Goal: Task Accomplishment & Management: Manage account settings

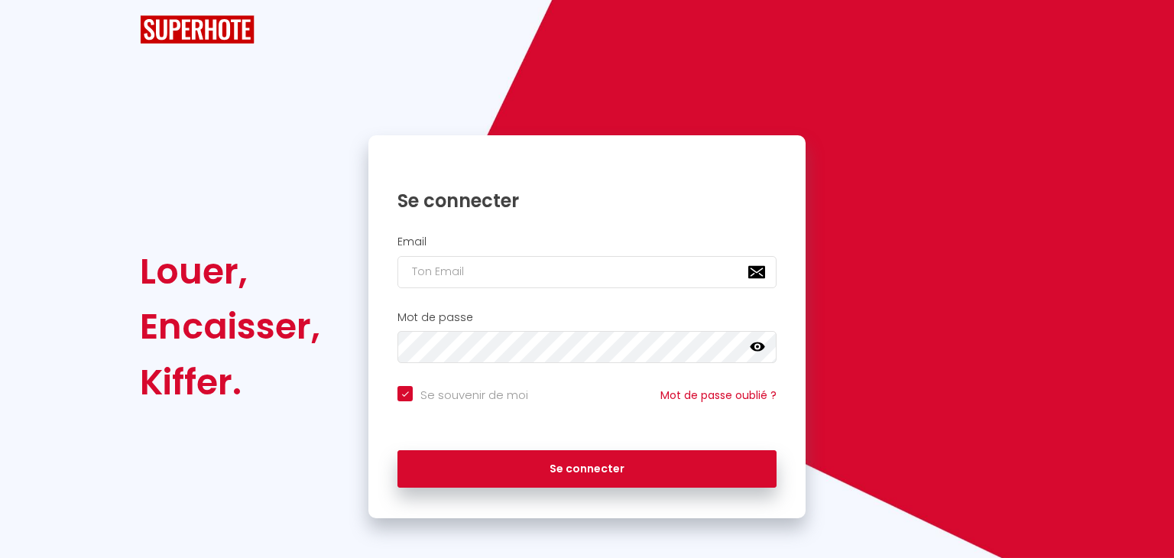
checkbox input "true"
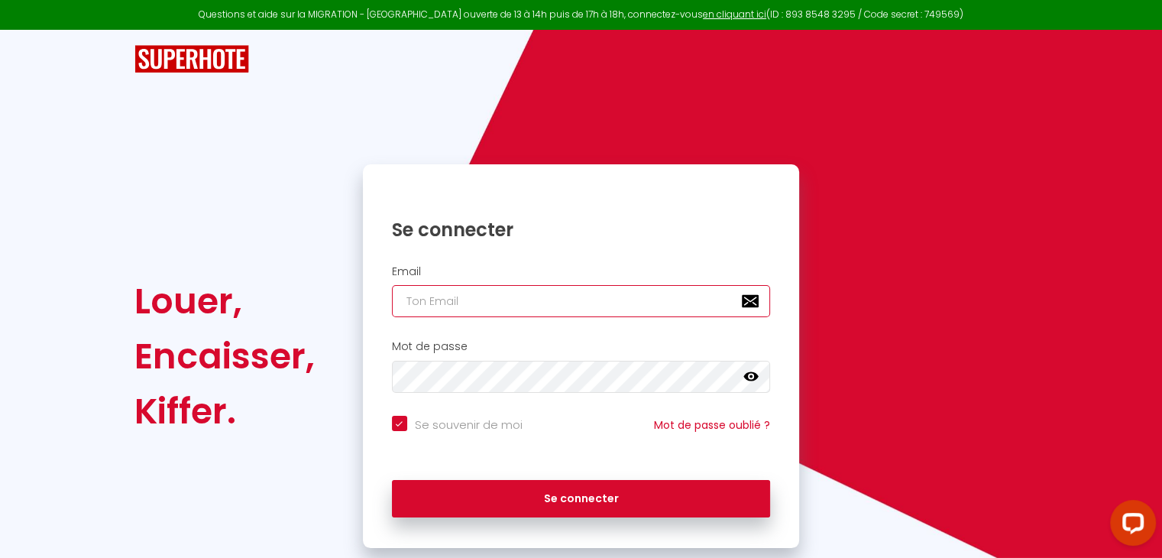
click at [433, 300] on input "email" at bounding box center [581, 301] width 379 height 32
type input "L"
checkbox input "true"
type input "l"
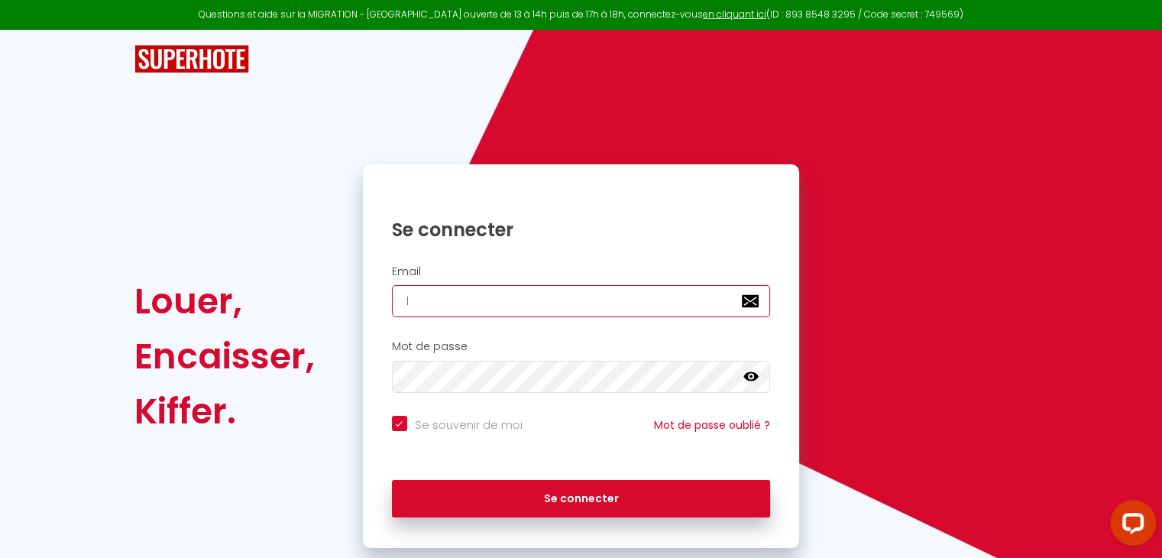
checkbox input "true"
type input "lc"
checkbox input "true"
type input "lc."
checkbox input "true"
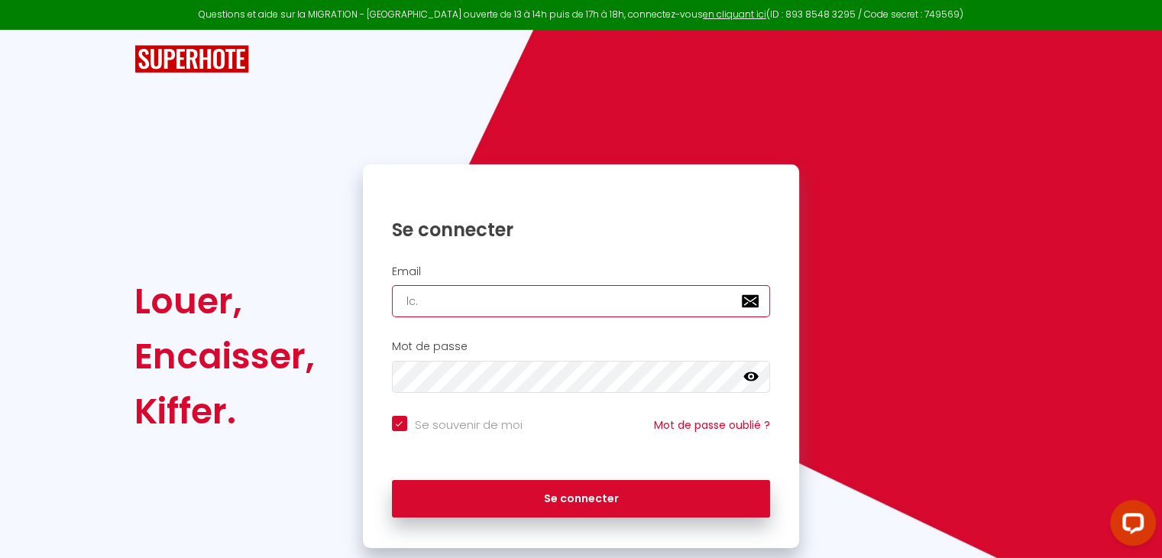
type input "lc.a"
checkbox input "true"
type input "lc.ap"
checkbox input "true"
type input "[DOMAIN_NAME]"
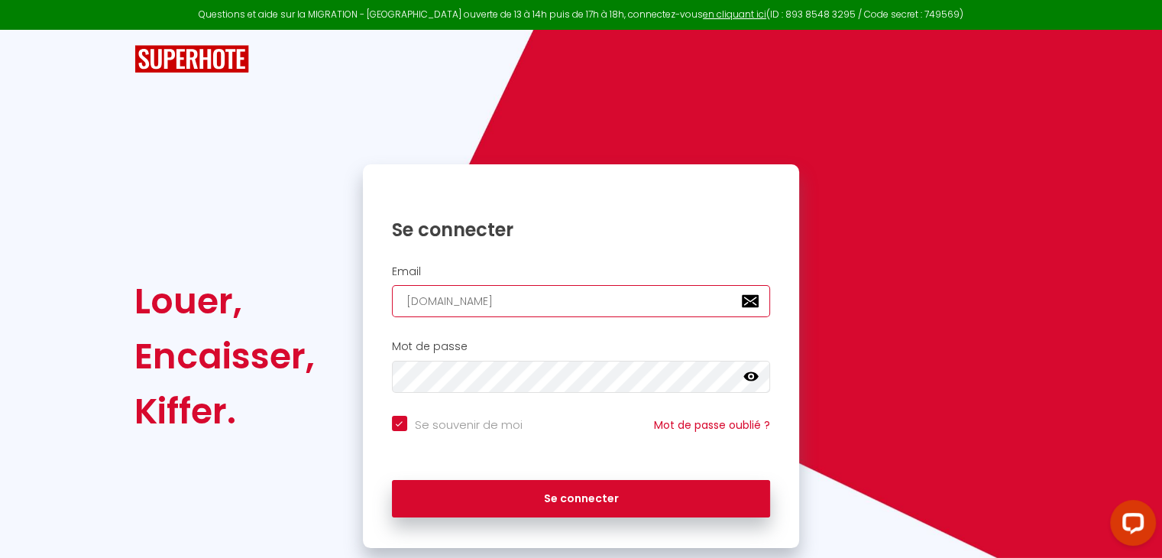
checkbox input "true"
type input "lc.appa"
checkbox input "true"
type input "lc.appar"
checkbox input "true"
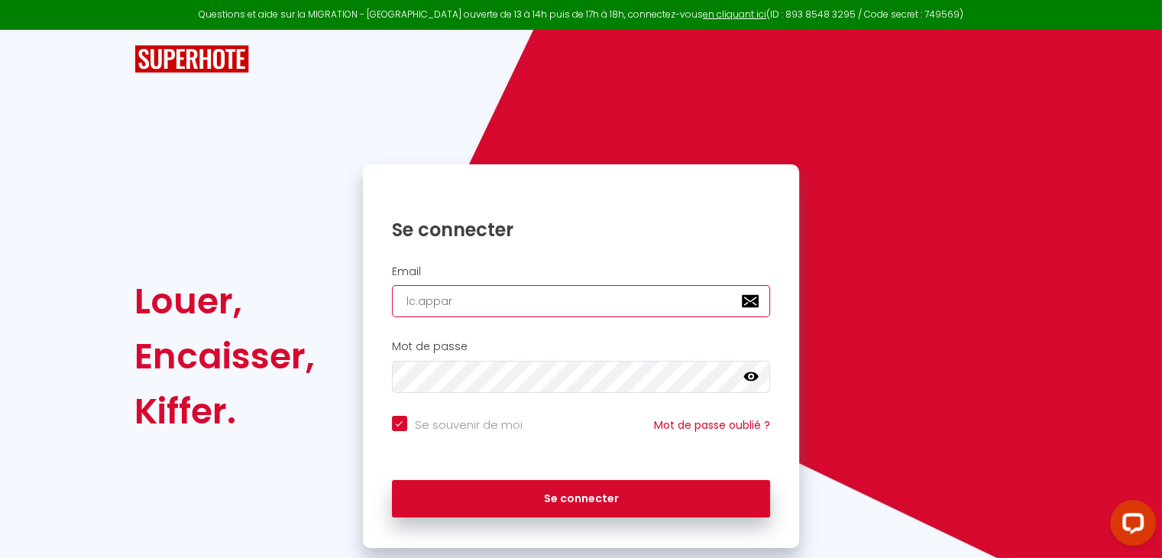
type input "lc.appart"
checkbox input "true"
type input "lc.apparte"
checkbox input "true"
type input "lc.appartem"
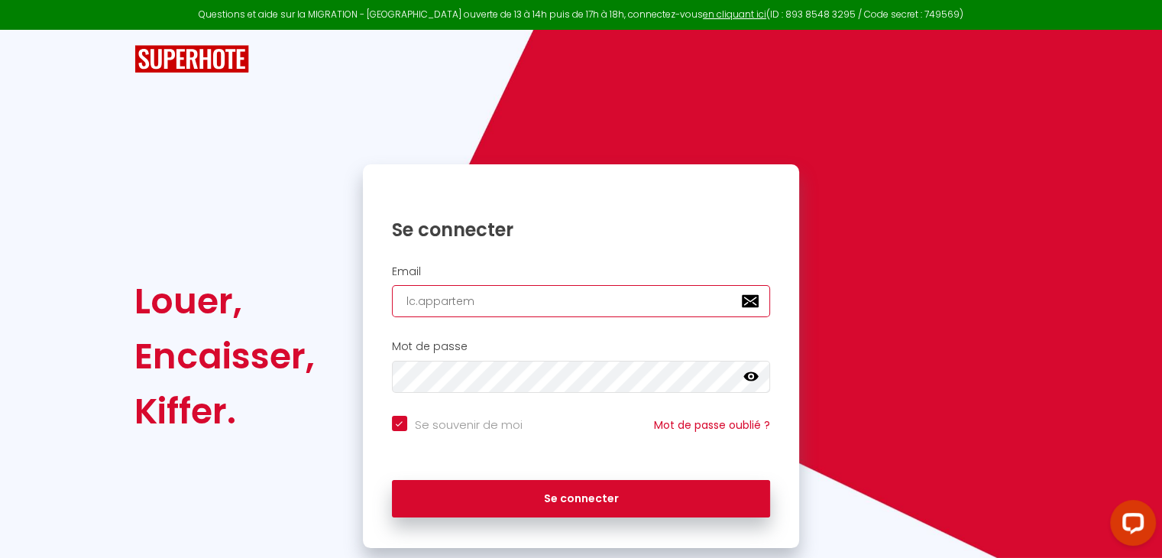
checkbox input "true"
type input "lc.apparteme"
checkbox input "true"
type input "lc.appartemen"
checkbox input "true"
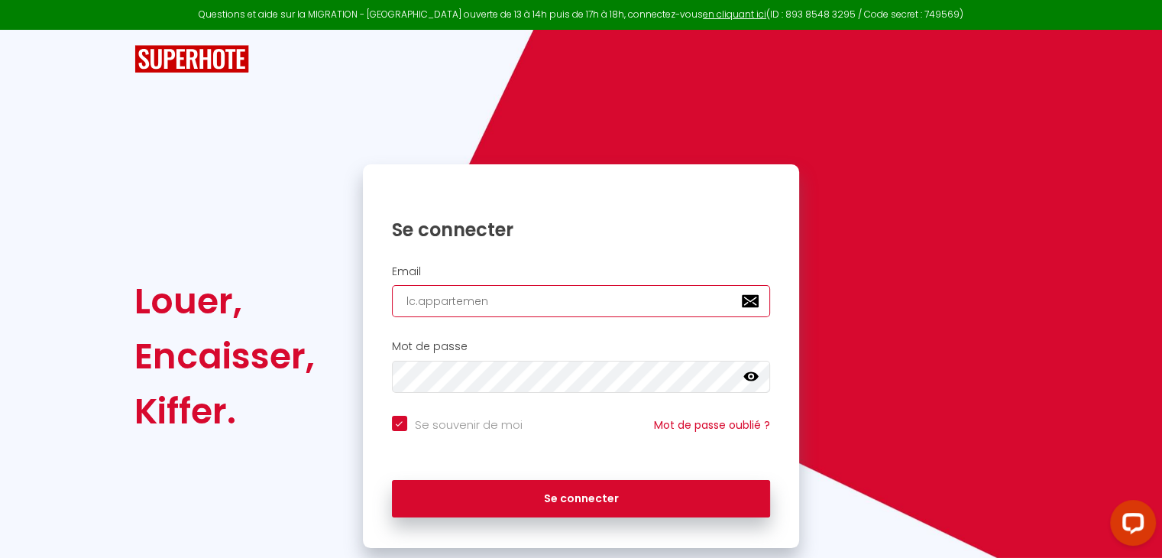
type input "lc.appartement"
checkbox input "true"
type input "lc.appartements"
checkbox input "true"
type input "lc.appartements@"
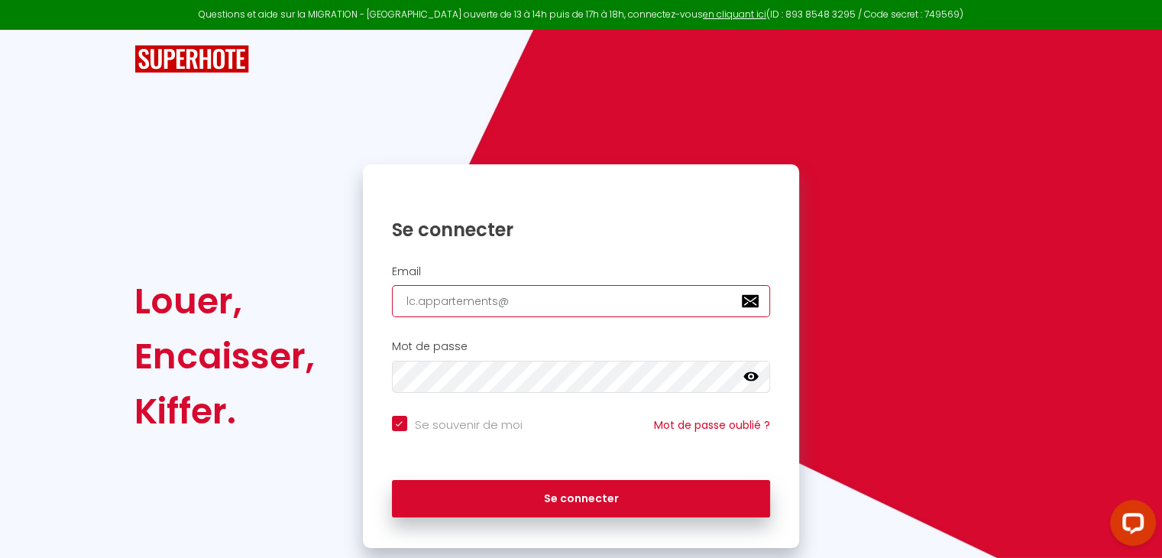
checkbox input "true"
type input "lc.appartements@g"
checkbox input "true"
type input "lc.appartements@gm"
checkbox input "true"
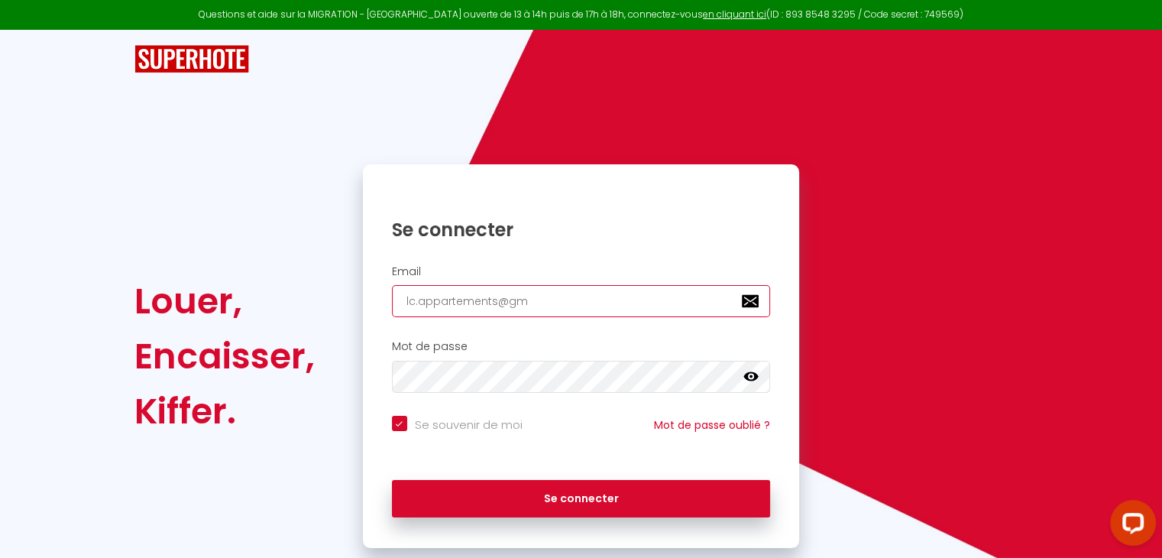
type input "lc.appartements@gma"
checkbox input "true"
type input "lc.appartements@gmai"
checkbox input "true"
type input "[EMAIL_ADDRESS]"
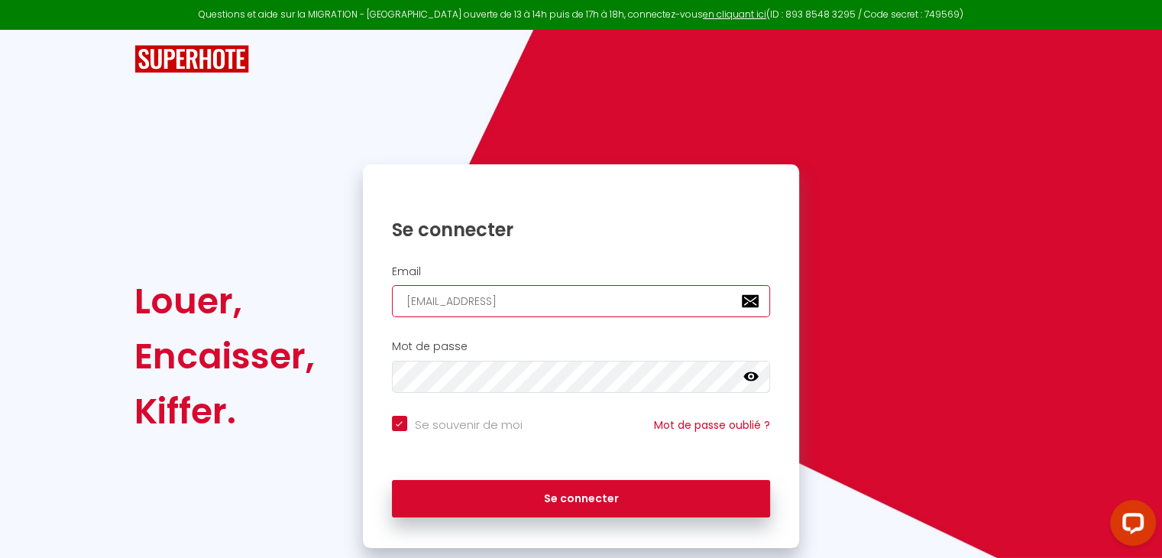
checkbox input "true"
type input "[EMAIL_ADDRESS]."
checkbox input "true"
type input "lc.appartements@gmail.c"
checkbox input "true"
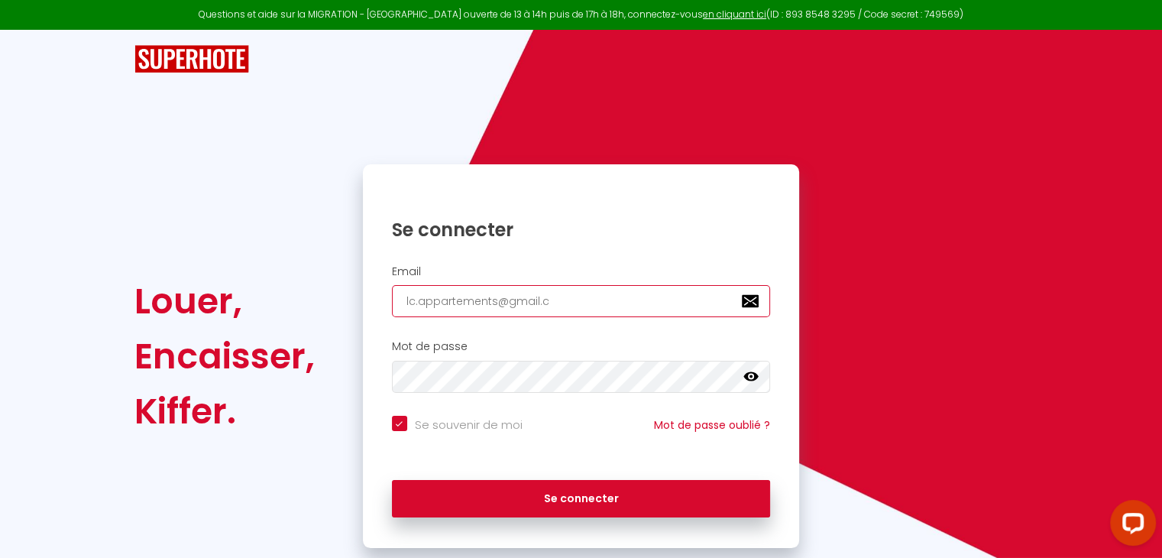
type input "[EMAIL_ADDRESS][DOMAIN_NAME]"
checkbox input "true"
type input "[EMAIL_ADDRESS][DOMAIN_NAME]"
checkbox input "true"
type input "[EMAIL_ADDRESS][DOMAIN_NAME]"
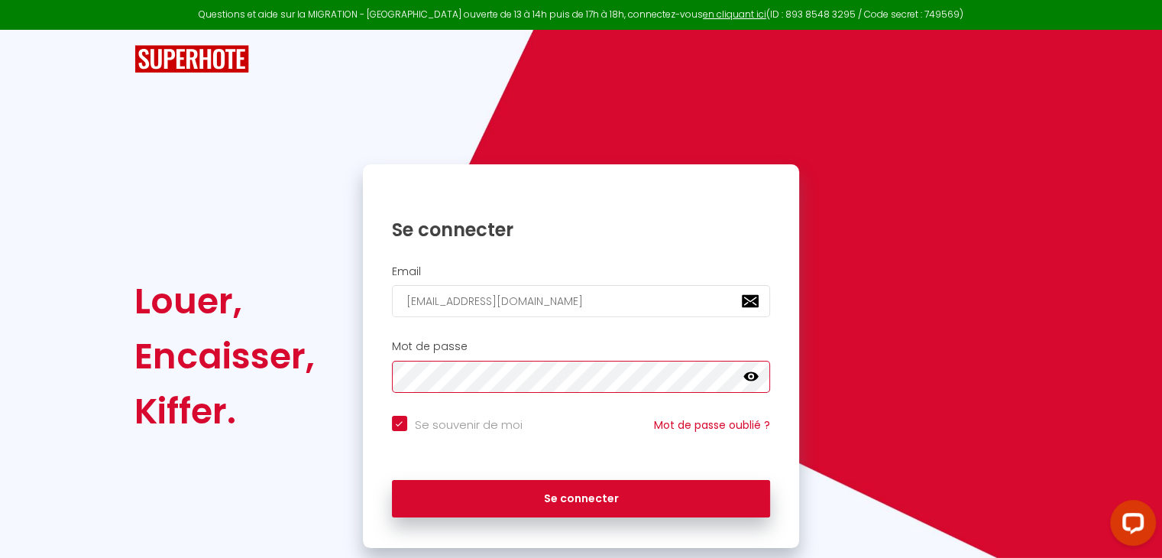
click at [392, 480] on button "Se connecter" at bounding box center [581, 499] width 379 height 38
checkbox input "true"
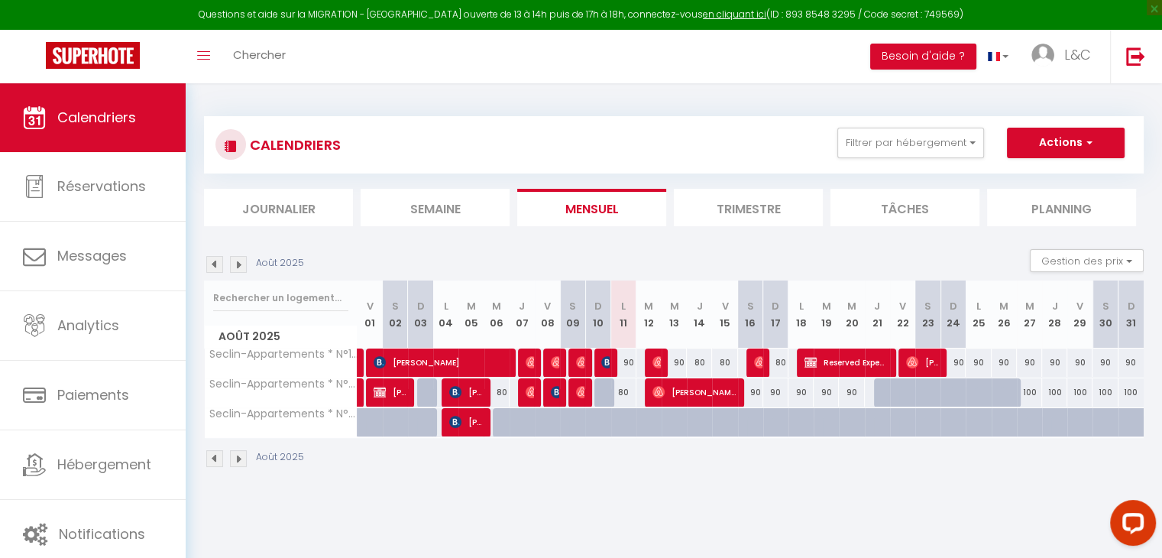
click at [210, 268] on img at bounding box center [214, 264] width 17 height 17
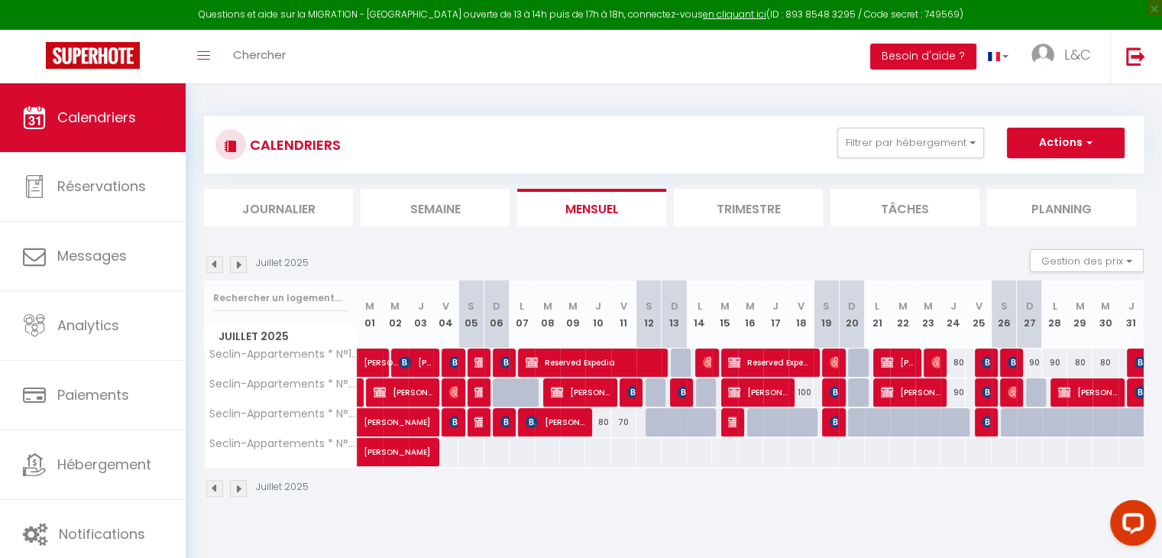
click at [210, 268] on img at bounding box center [214, 264] width 17 height 17
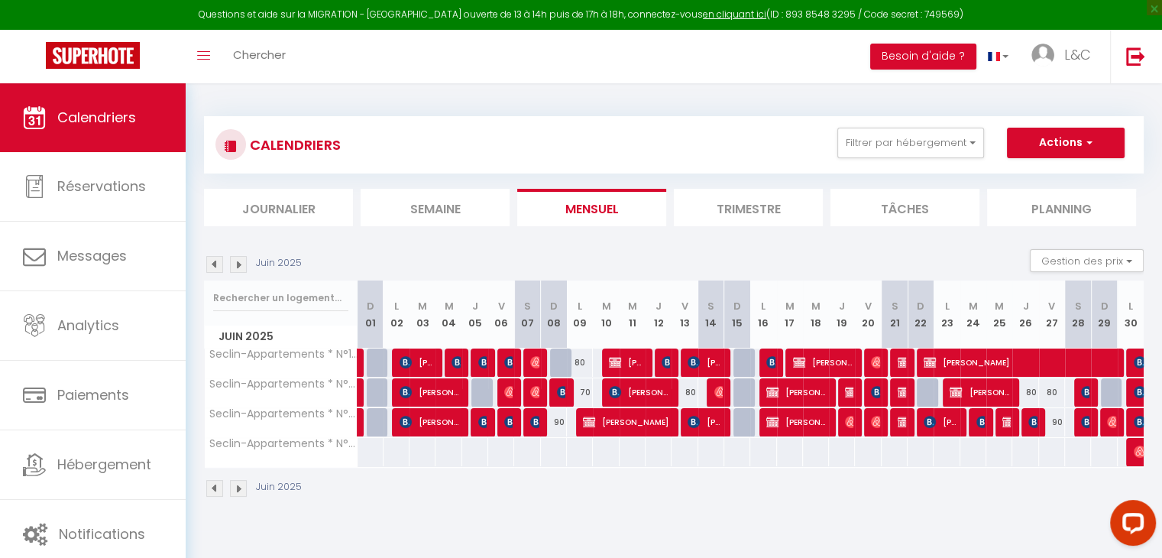
click at [210, 268] on img at bounding box center [214, 264] width 17 height 17
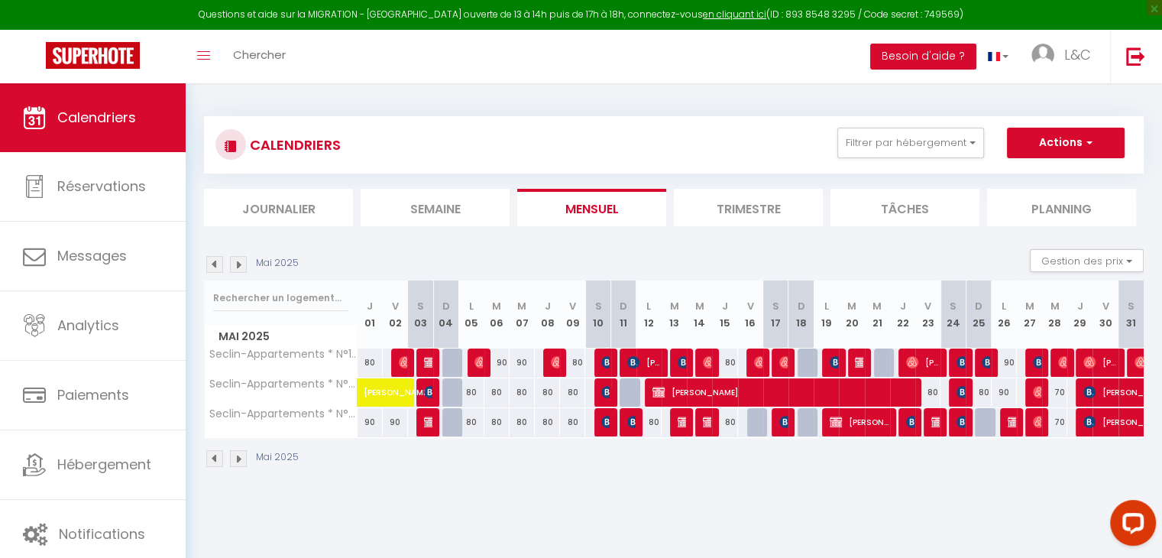
click at [210, 268] on img at bounding box center [214, 264] width 17 height 17
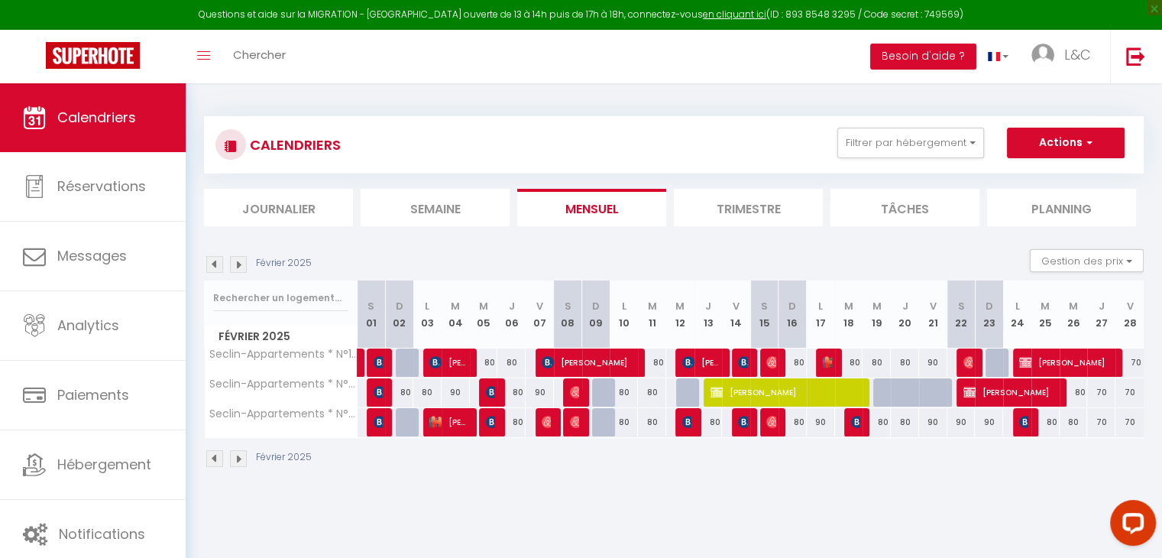
click at [210, 268] on img at bounding box center [214, 264] width 17 height 17
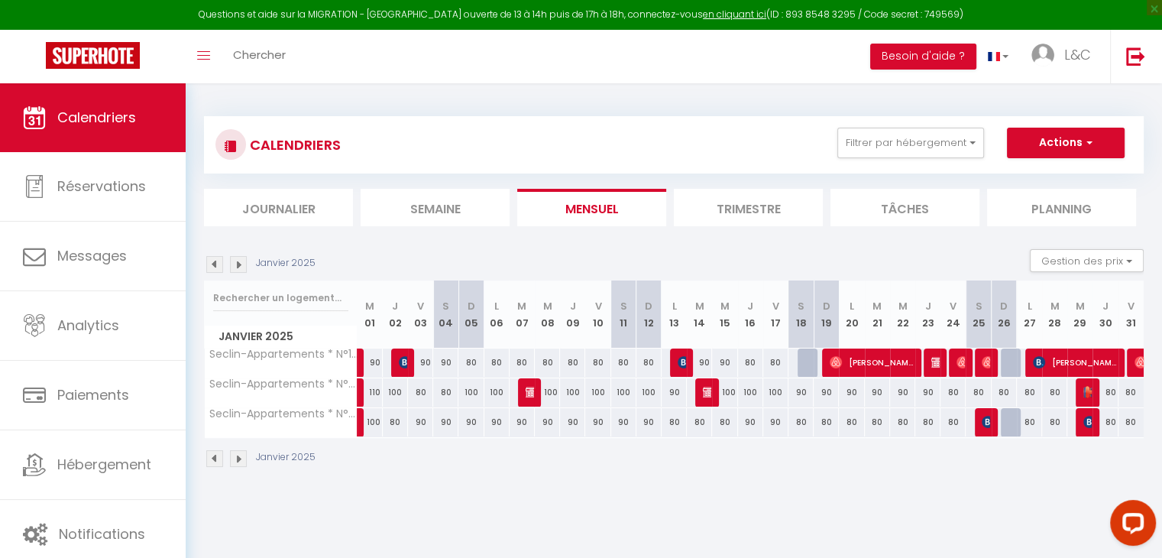
click at [240, 265] on img at bounding box center [238, 264] width 17 height 17
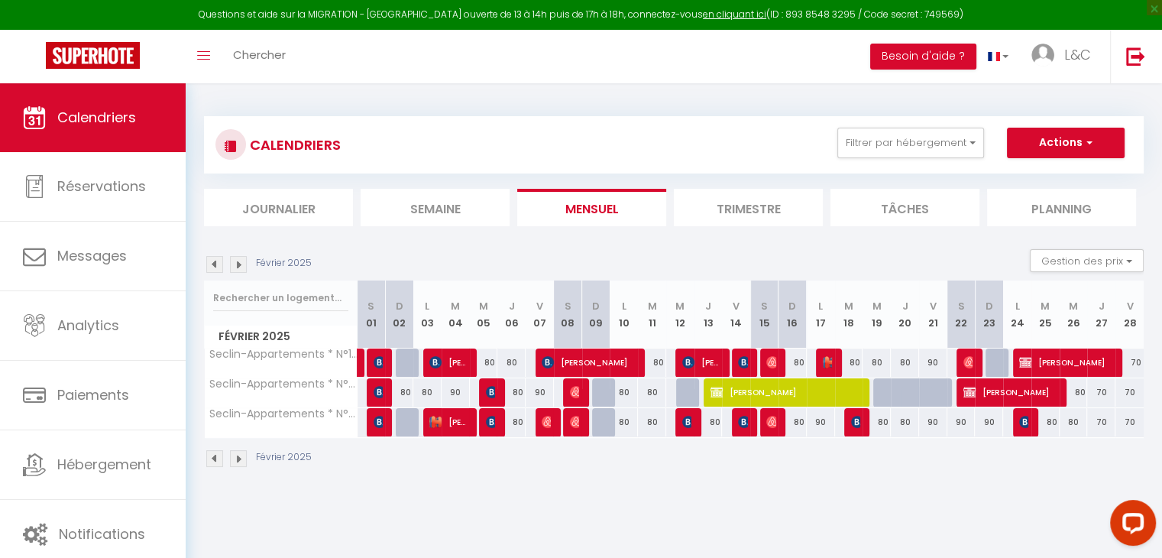
click at [238, 267] on img at bounding box center [238, 264] width 17 height 17
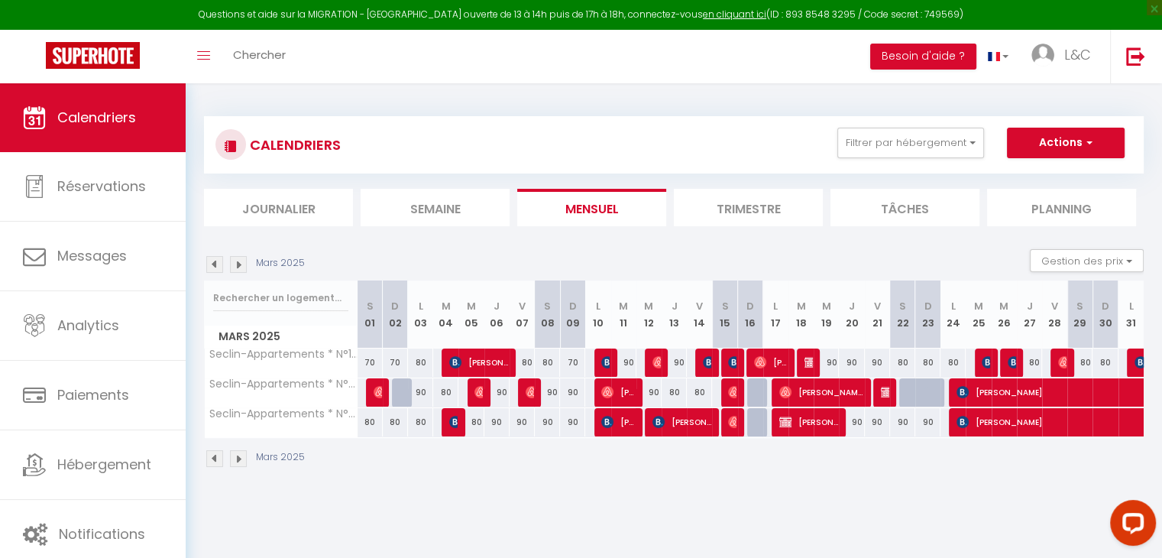
click at [238, 269] on img at bounding box center [238, 264] width 17 height 17
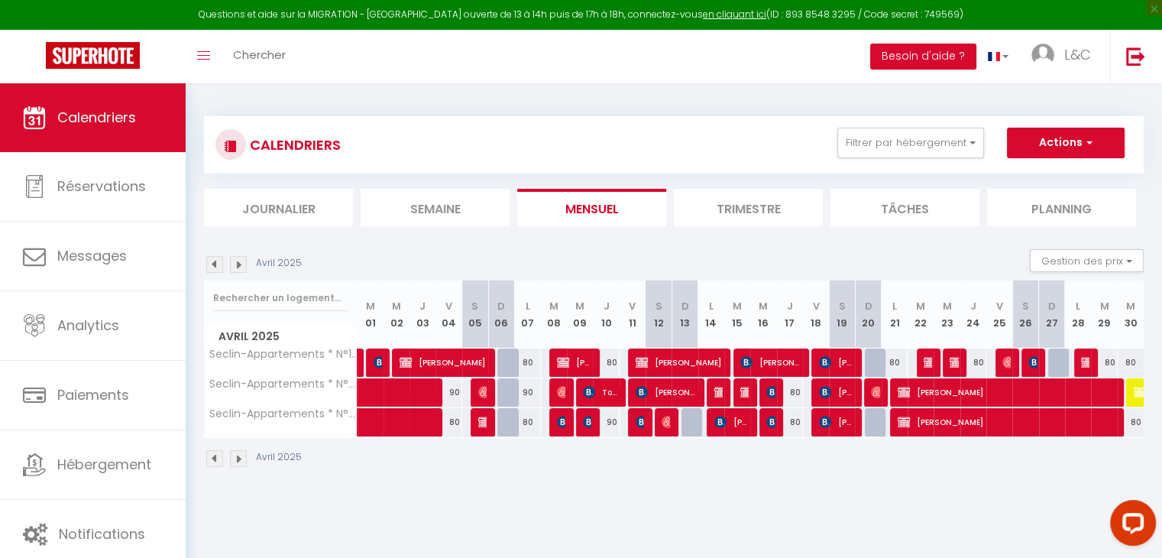
click at [968, 510] on body "Questions et aide sur la MIGRATION - [GEOGRAPHIC_DATA] ouverte de 13 à 14h puis…" at bounding box center [581, 362] width 1162 height 558
click at [242, 267] on img at bounding box center [238, 264] width 17 height 17
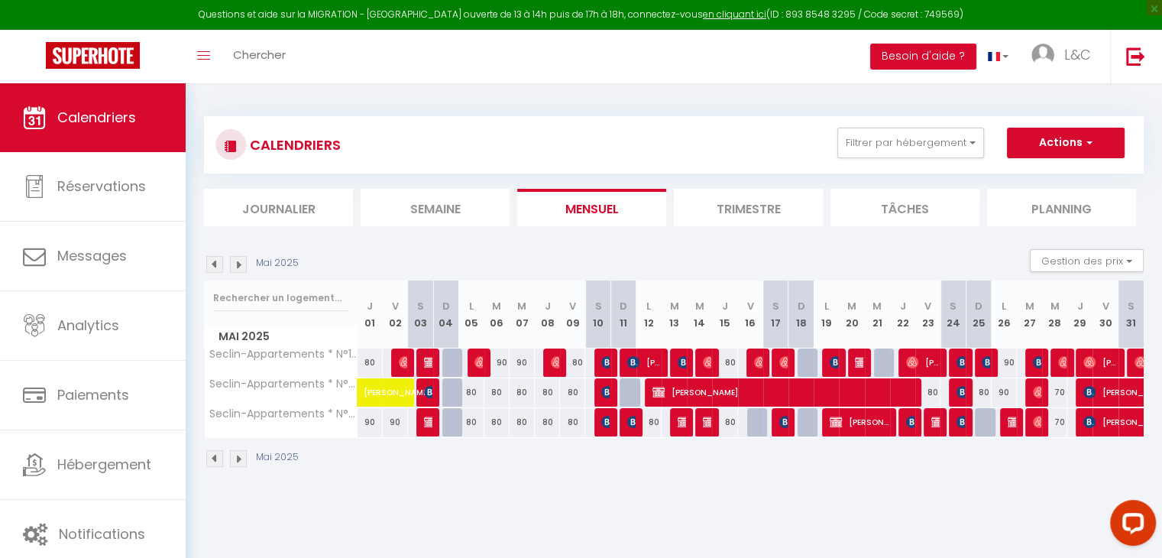
click at [505, 519] on body "Questions et aide sur la MIGRATION - [GEOGRAPHIC_DATA] ouverte de 13 à 14h puis…" at bounding box center [581, 362] width 1162 height 558
click at [238, 267] on img at bounding box center [238, 264] width 17 height 17
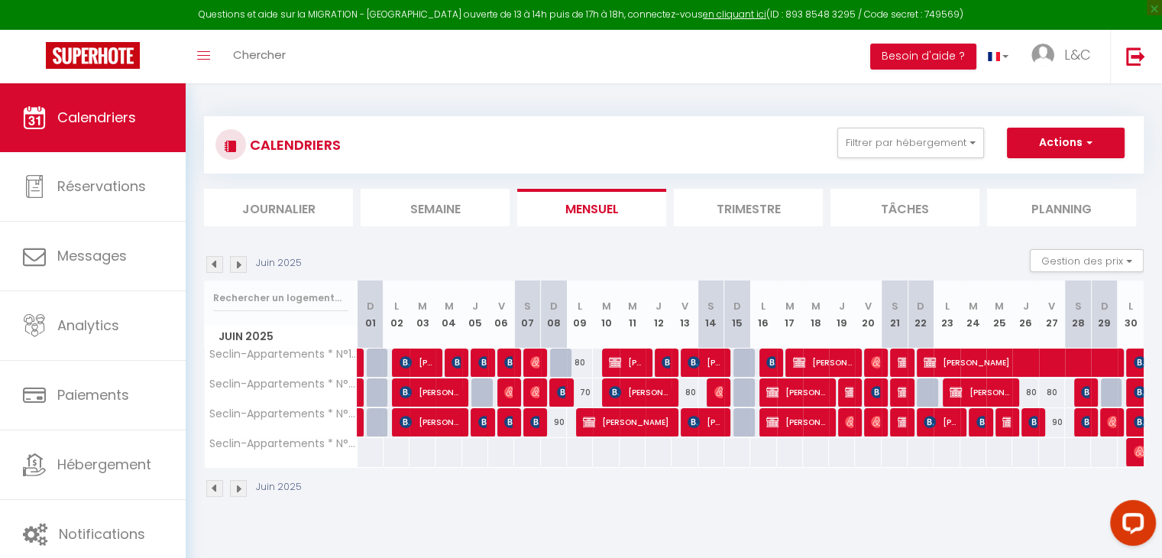
click at [240, 262] on img at bounding box center [238, 264] width 17 height 17
